Goal: Navigation & Orientation: Find specific page/section

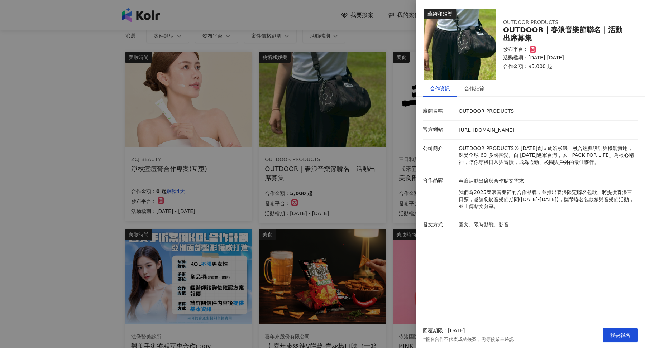
click at [120, 81] on div at bounding box center [322, 174] width 645 height 348
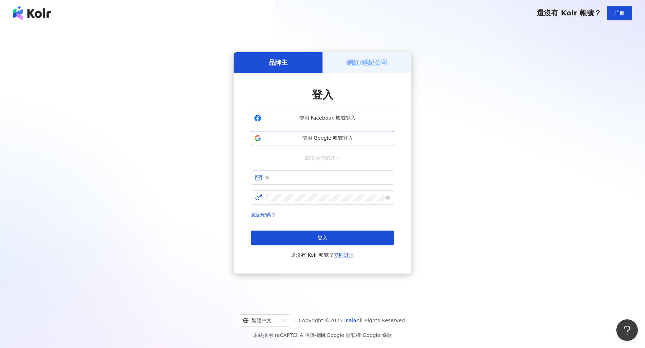
click at [321, 144] on button "使用 Google 帳號登入" at bounding box center [322, 138] width 143 height 14
click at [371, 69] on div "網紅/經紀公司" at bounding box center [367, 62] width 89 height 20
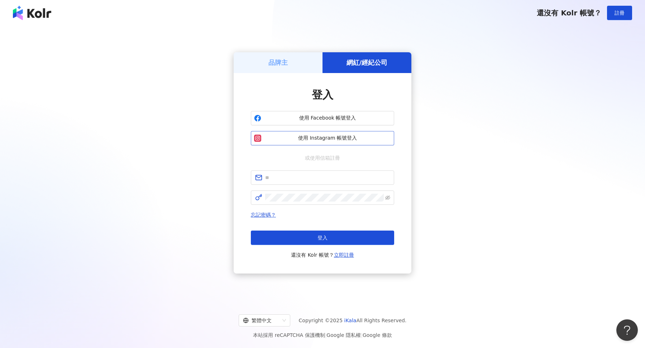
click at [333, 137] on span "使用 Instagram 帳號登入" at bounding box center [327, 138] width 127 height 7
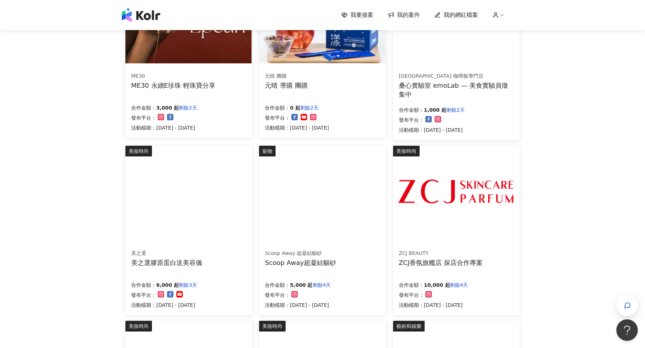
scroll to position [375, 0]
